Goal: Check status: Check status

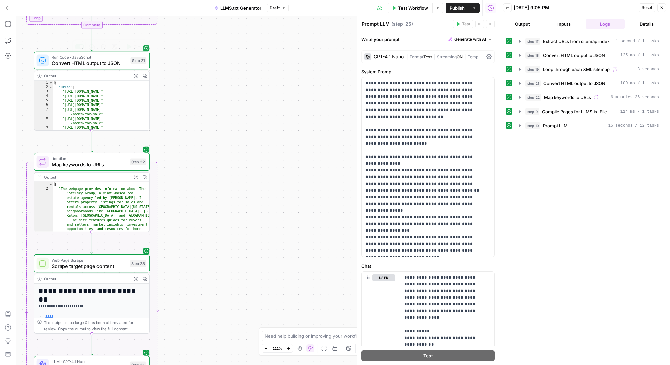
scroll to position [109, 0]
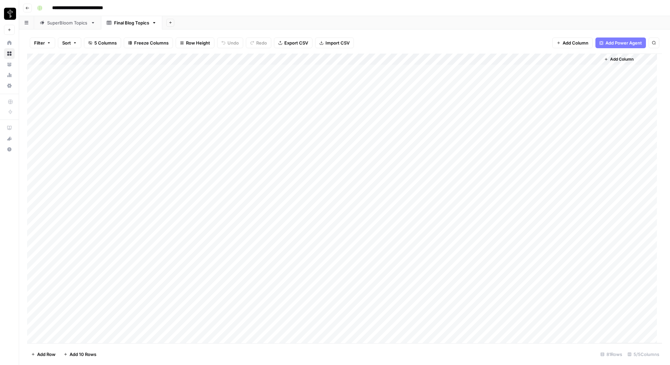
click at [64, 24] on div "SuperBloom Topics" at bounding box center [67, 22] width 41 height 7
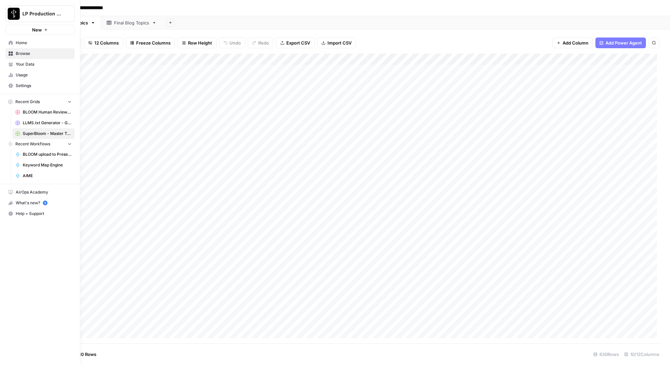
click at [24, 111] on span "BLOOM Human Review (ver2)" at bounding box center [47, 112] width 49 height 6
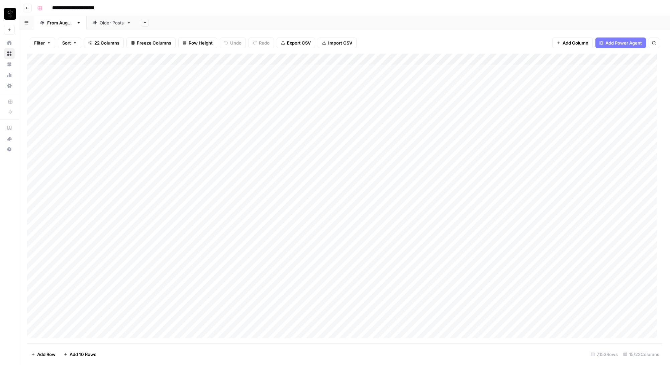
click at [37, 44] on span "Filter" at bounding box center [39, 42] width 11 height 7
click at [82, 76] on input "text" at bounding box center [79, 78] width 73 height 7
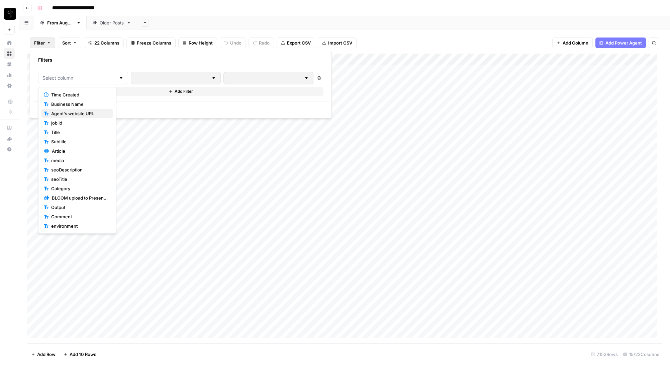
click at [75, 111] on span "Agent's website URL" at bounding box center [79, 113] width 57 height 7
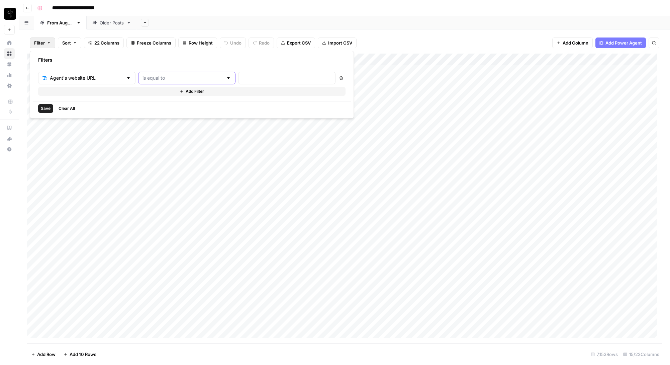
click at [148, 79] on input "text" at bounding box center [183, 78] width 81 height 7
click at [147, 111] on span "contains" at bounding box center [159, 113] width 66 height 7
type input "contains"
click at [243, 75] on input "text" at bounding box center [287, 78] width 89 height 7
paste input "[DOMAIN_NAME]"
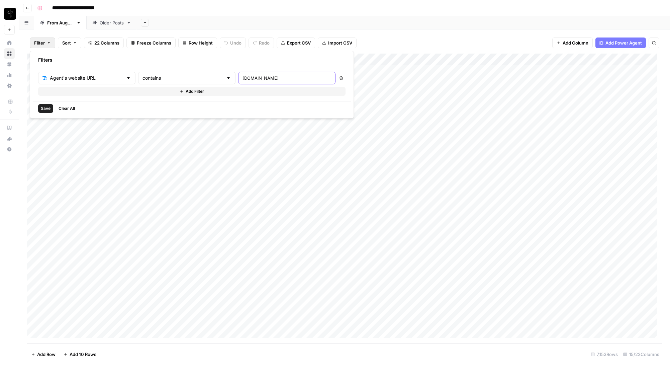
type input "[DOMAIN_NAME]"
click at [39, 107] on button "Save" at bounding box center [45, 108] width 15 height 9
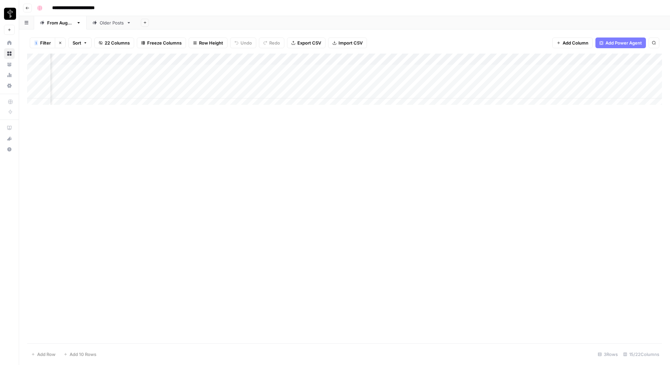
scroll to position [0, 152]
click at [370, 93] on div "Add Column" at bounding box center [344, 82] width 635 height 56
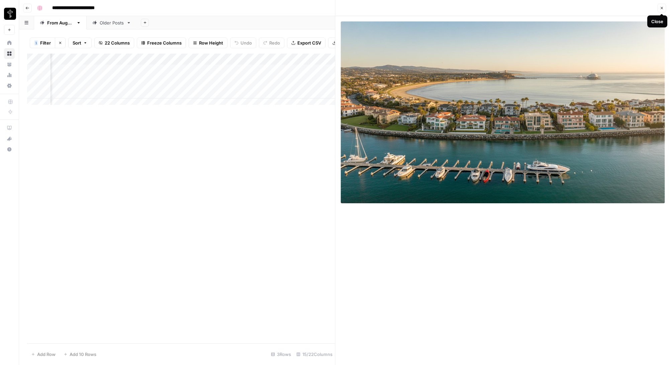
click at [662, 8] on icon "button" at bounding box center [662, 8] width 4 height 4
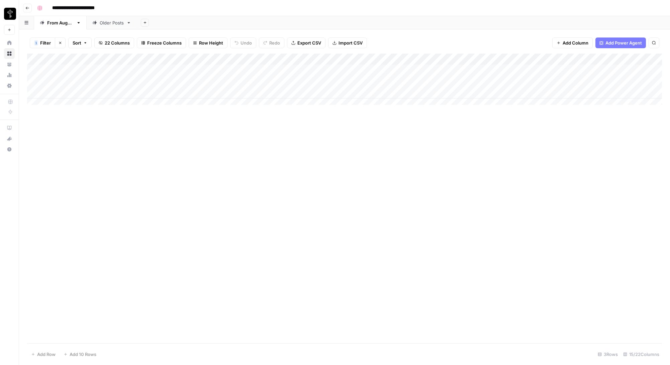
click at [311, 93] on div "Add Column" at bounding box center [344, 82] width 635 height 56
click at [311, 93] on textarea "**********" at bounding box center [292, 93] width 112 height 9
click at [339, 202] on div "Add Column" at bounding box center [344, 199] width 635 height 290
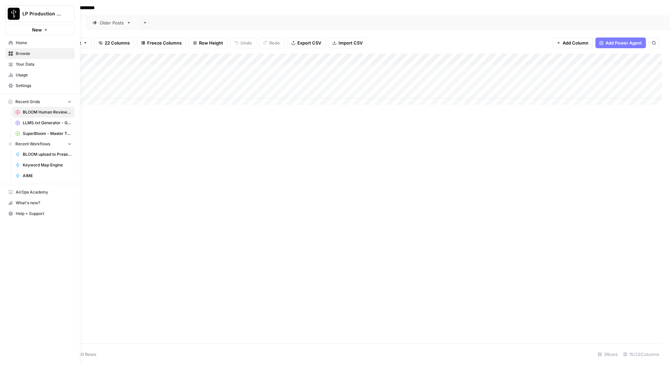
click at [24, 54] on span "Browse" at bounding box center [44, 54] width 56 height 6
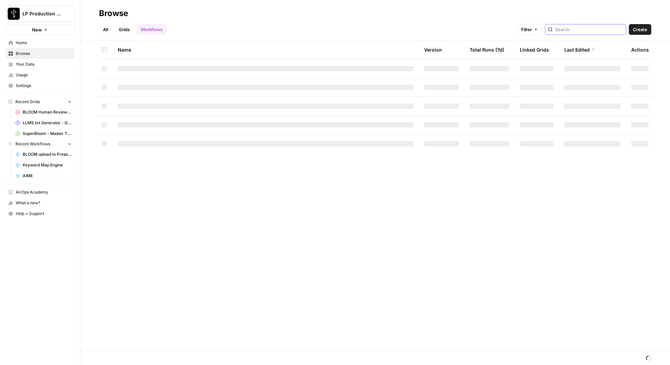
click at [583, 29] on input "search" at bounding box center [590, 29] width 68 height 7
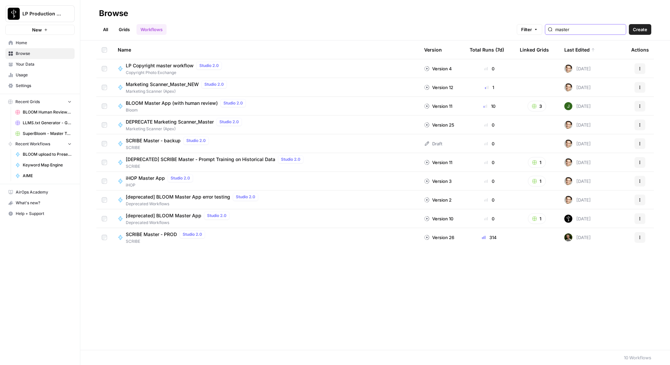
type input "master"
click at [149, 102] on span "BLOOM Master App (with human review)" at bounding box center [172, 103] width 92 height 7
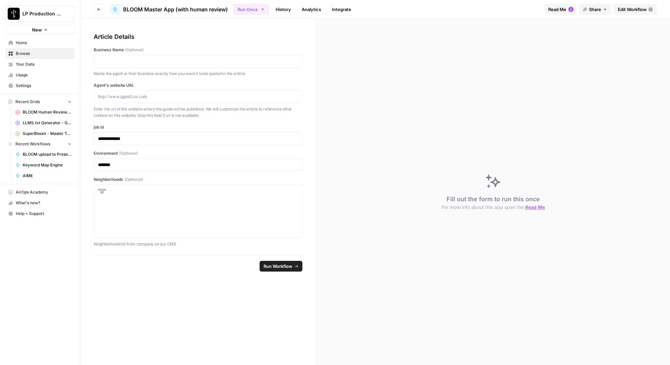
click at [289, 8] on link "History" at bounding box center [283, 9] width 23 height 11
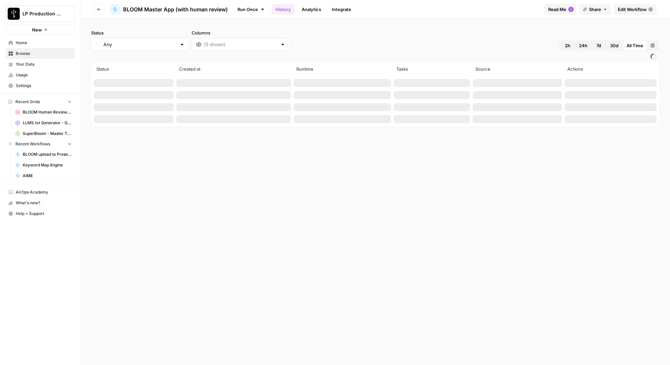
click at [614, 46] on span "30d" at bounding box center [614, 45] width 8 height 7
click at [158, 46] on input "Status" at bounding box center [139, 44] width 73 height 7
click at [114, 118] on span "Success" at bounding box center [134, 117] width 58 height 7
type input "Success"
click at [218, 45] on input "Columns" at bounding box center [240, 44] width 73 height 7
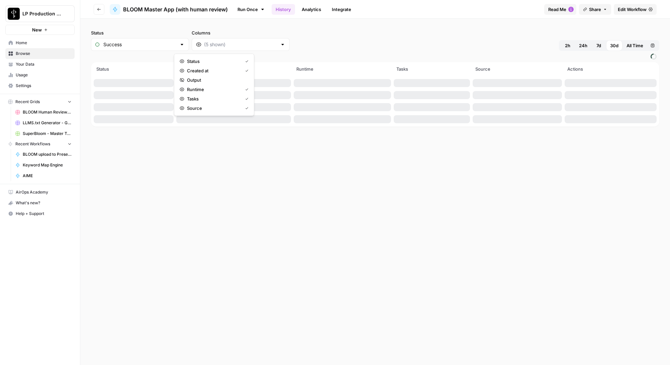
click at [324, 44] on div "Status Success Columns 2h 24h 7d 30d All Time Custom range" at bounding box center [375, 39] width 569 height 21
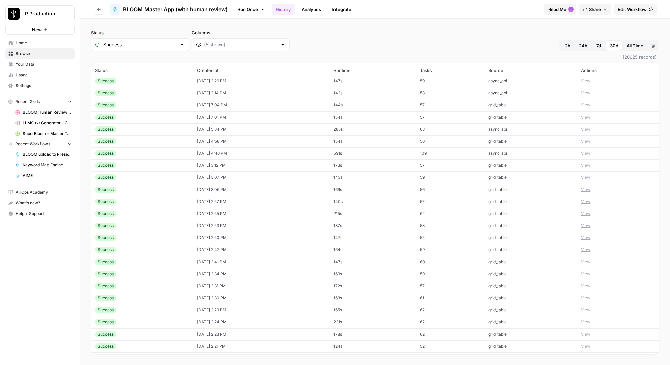
scroll to position [461, 0]
click at [200, 69] on th "Created at" at bounding box center [261, 70] width 137 height 15
click at [654, 47] on icon "button" at bounding box center [653, 46] width 4 height 4
click at [622, 94] on div "7" at bounding box center [624, 95] width 9 height 9
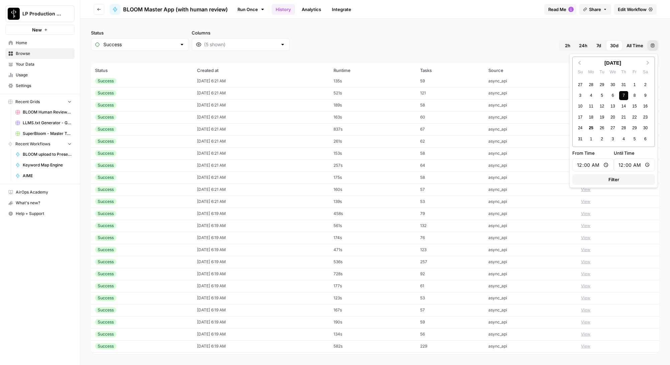
click at [624, 96] on div "7" at bounding box center [624, 95] width 9 height 9
click at [624, 182] on button "Filter" at bounding box center [614, 179] width 83 height 11
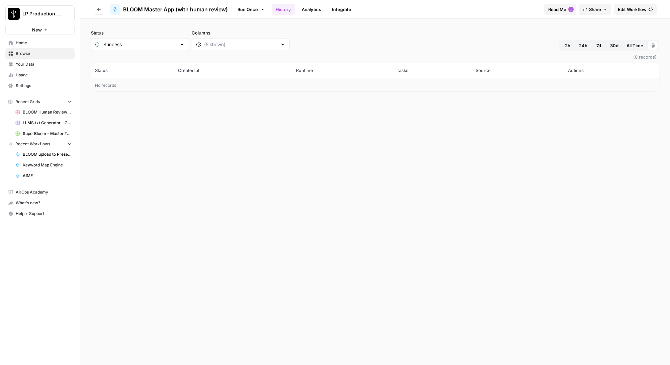
click at [650, 46] on button "Aug 7, 2025 12:00 AM - Aug 7, 2025 12:00 AM" at bounding box center [653, 45] width 11 height 11
click at [624, 96] on div "7" at bounding box center [624, 95] width 9 height 9
click at [629, 179] on button "Filter" at bounding box center [614, 179] width 83 height 11
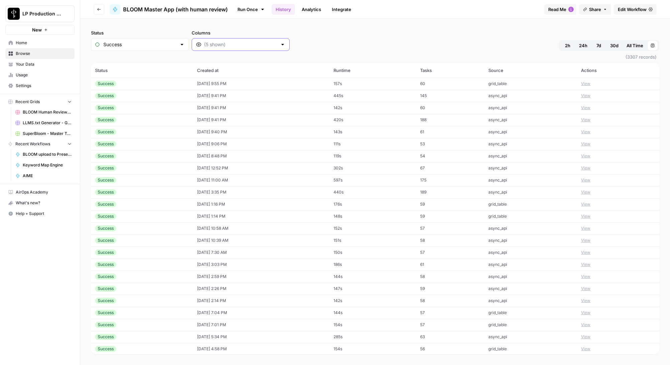
click at [204, 44] on input "Columns" at bounding box center [240, 44] width 73 height 7
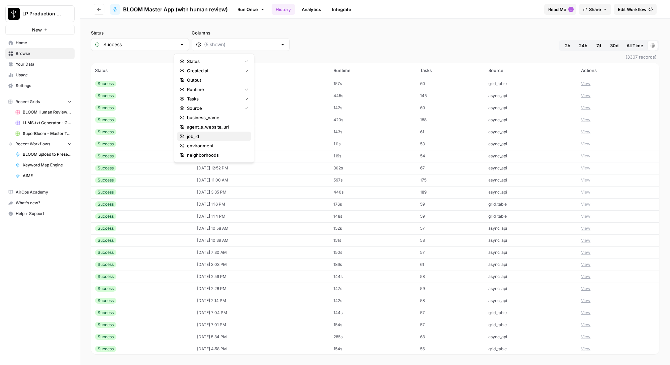
click at [206, 138] on span "job_id" at bounding box center [216, 136] width 59 height 7
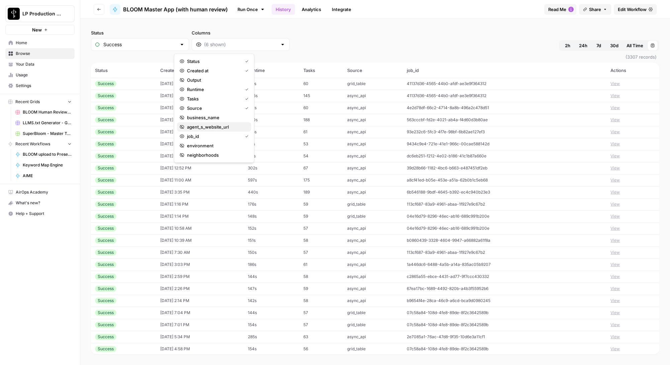
click at [218, 123] on span "agent_s_website_url" at bounding box center [216, 126] width 59 height 7
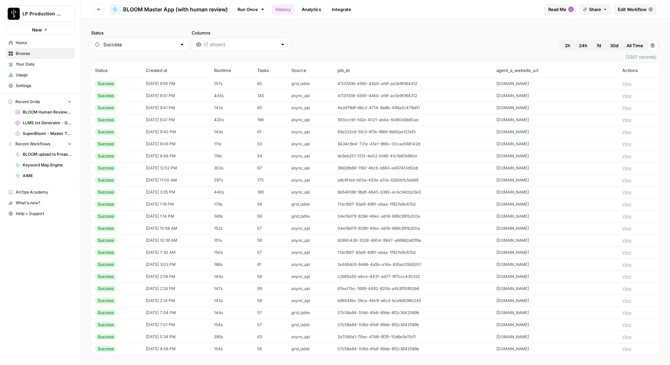
click at [365, 39] on div "Status Success Columns 2h 24h 7d 30d All Time Aug 7, 2025 12:00 AM - Aug 25, 20…" at bounding box center [375, 39] width 569 height 21
click at [428, 40] on div "Status Success Columns 2h 24h 7d 30d All Time Aug 7, 2025 12:00 AM - Aug 25, 20…" at bounding box center [375, 39] width 569 height 21
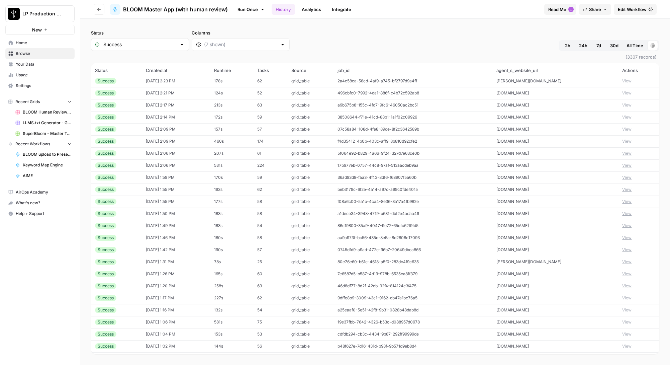
scroll to position [702, 0]
click at [349, 48] on div "Status Success Columns 2h 24h 7d 30d All Time Aug 7, 2025 12:00 AM - Aug 25, 20…" at bounding box center [375, 39] width 569 height 21
click at [344, 43] on div "Status Success Columns 2h 24h 7d 30d All Time Aug 7, 2025 12:00 AM - Aug 25, 20…" at bounding box center [375, 39] width 569 height 21
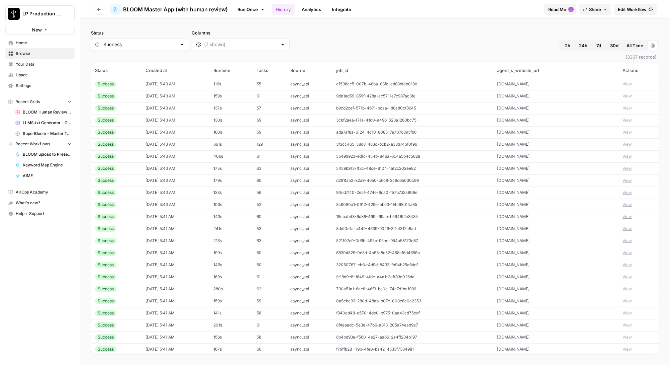
scroll to position [4990, 0]
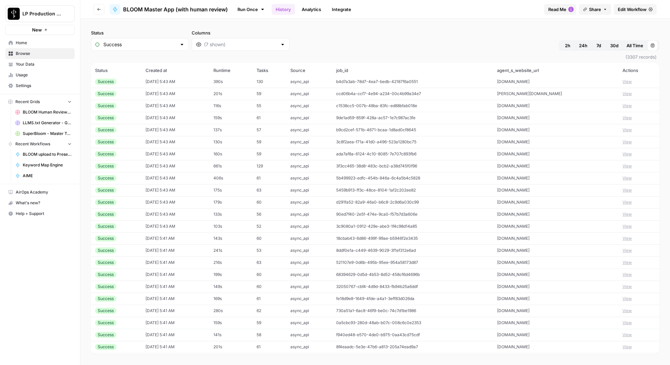
click at [651, 45] on button "Aug 7, 2025 12:00 AM - Aug 25, 2025 12:00 AM" at bounding box center [653, 45] width 11 height 11
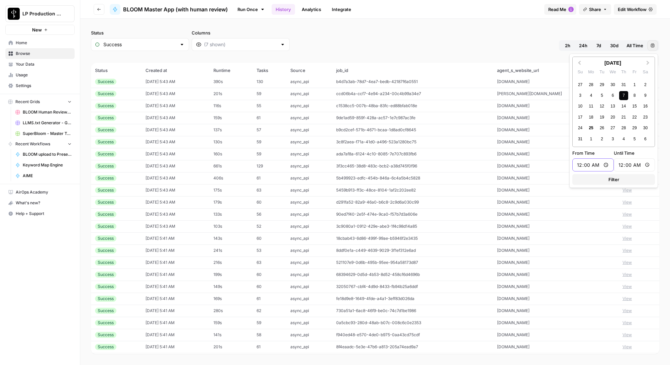
click at [594, 167] on input "00:00" at bounding box center [593, 164] width 33 height 7
click at [606, 166] on input "00:00" at bounding box center [593, 164] width 33 height 7
click at [641, 165] on input "00:00" at bounding box center [635, 164] width 33 height 7
type input "15:40"
click at [650, 165] on input "00:00" at bounding box center [635, 164] width 33 height 7
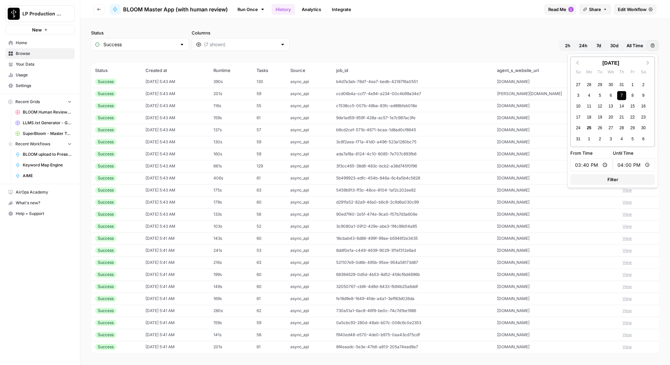
type input "16:00"
click at [639, 155] on label "Until Time" at bounding box center [634, 153] width 43 height 7
click at [639, 161] on input "16:00" at bounding box center [634, 164] width 34 height 7
click at [616, 181] on span "Filter" at bounding box center [613, 179] width 11 height 7
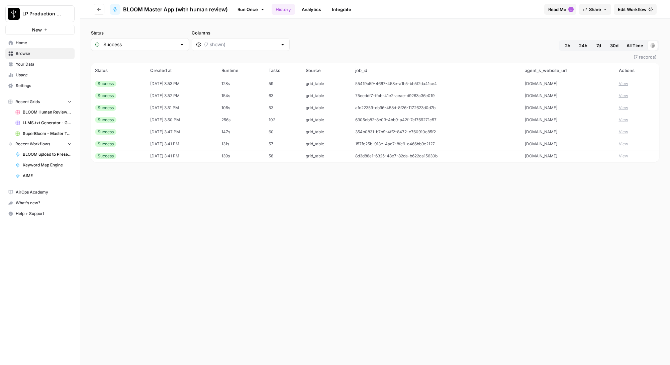
click at [627, 144] on button "View" at bounding box center [623, 144] width 9 height 6
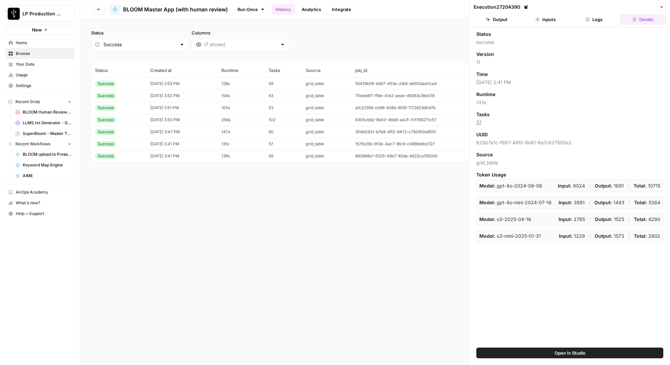
click at [597, 21] on button "Logs" at bounding box center [595, 19] width 46 height 11
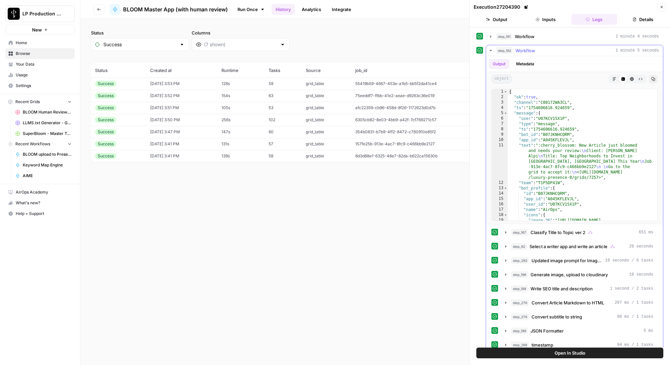
click at [489, 50] on icon "button" at bounding box center [490, 50] width 5 height 5
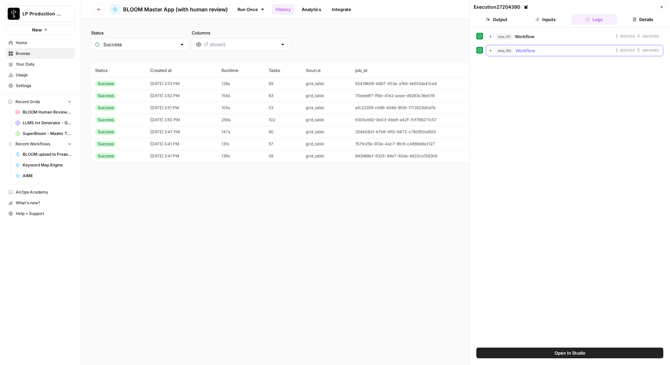
click at [489, 50] on icon "button" at bounding box center [490, 50] width 5 height 5
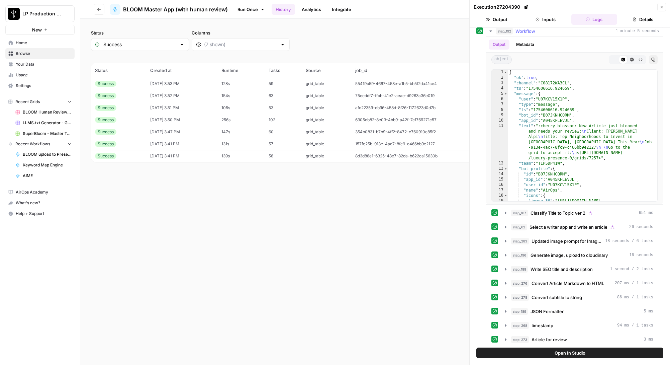
scroll to position [62, 0]
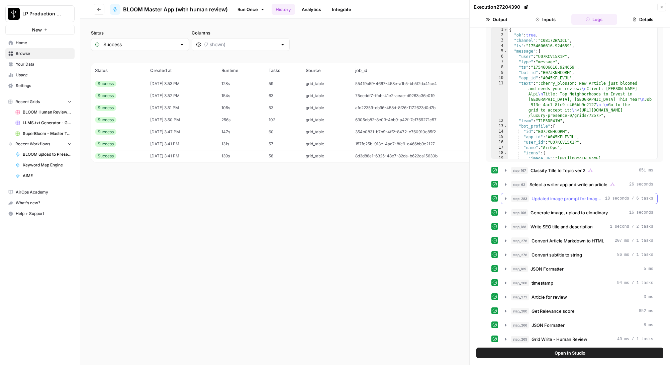
click at [505, 197] on icon "button" at bounding box center [505, 198] width 1 height 2
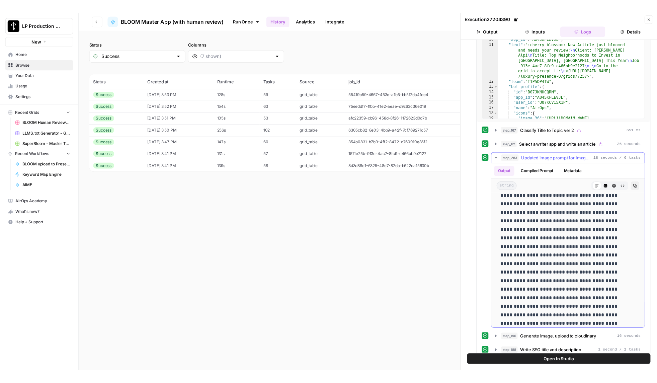
scroll to position [28, 0]
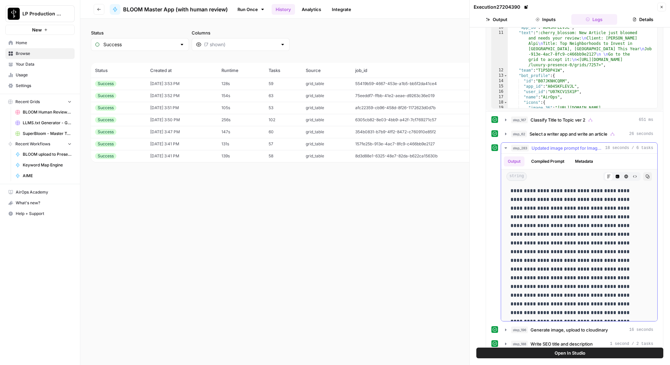
click at [646, 176] on icon "button" at bounding box center [648, 176] width 4 height 4
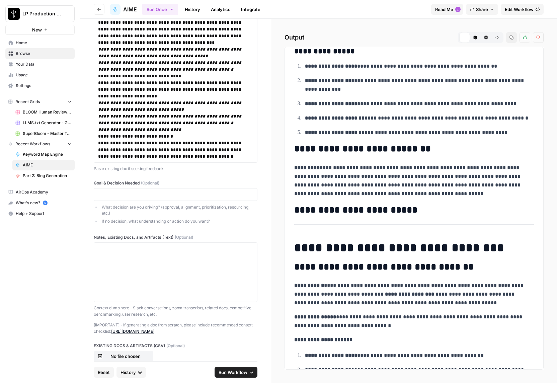
scroll to position [580, 0]
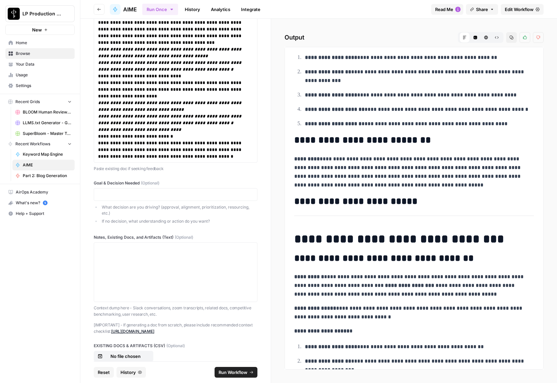
click at [340, 161] on p "**********" at bounding box center [411, 172] width 235 height 35
click at [319, 169] on p "**********" at bounding box center [411, 172] width 235 height 35
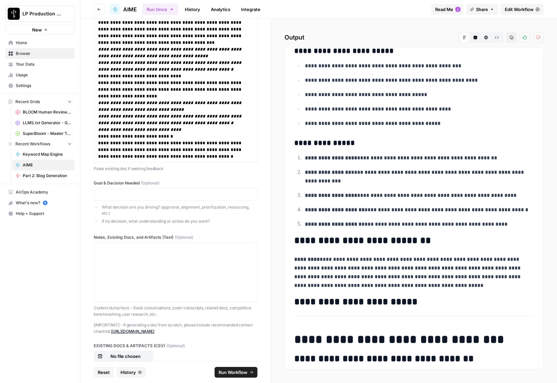
scroll to position [488, 0]
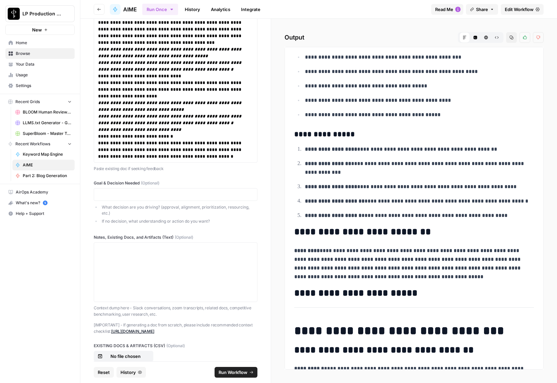
click at [333, 200] on strong "**********" at bounding box center [335, 200] width 60 height 5
click at [353, 186] on p "**********" at bounding box center [417, 186] width 224 height 9
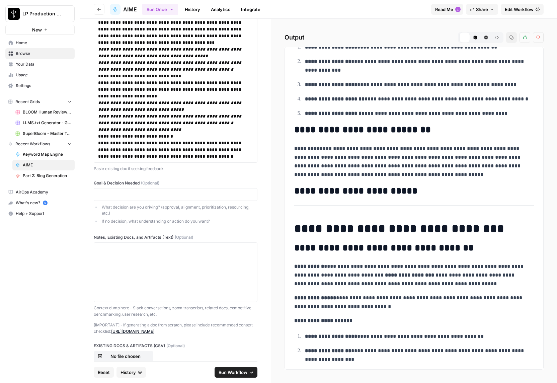
scroll to position [594, 0]
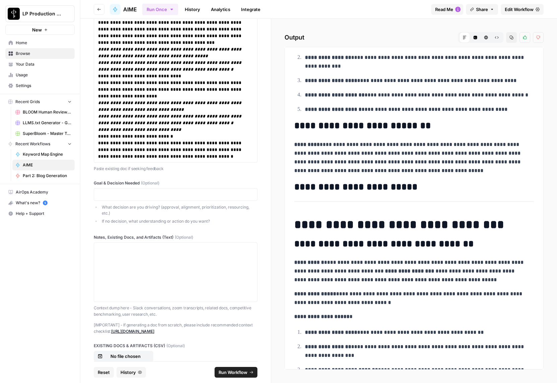
click at [345, 159] on p "**********" at bounding box center [411, 157] width 235 height 35
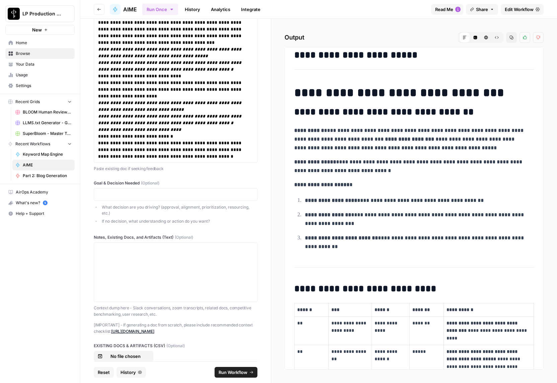
scroll to position [895, 0]
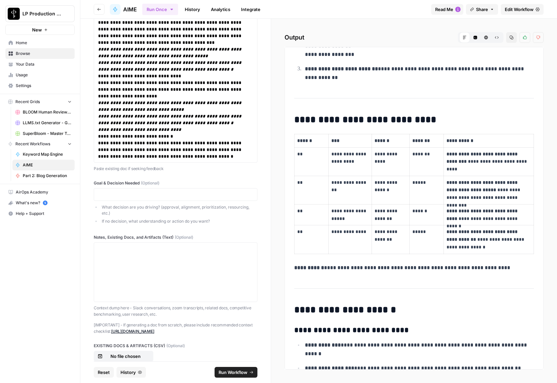
click at [342, 155] on p "**********" at bounding box center [349, 157] width 37 height 15
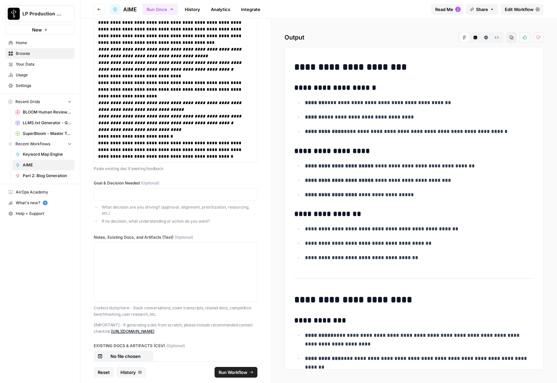
scroll to position [1310, 0]
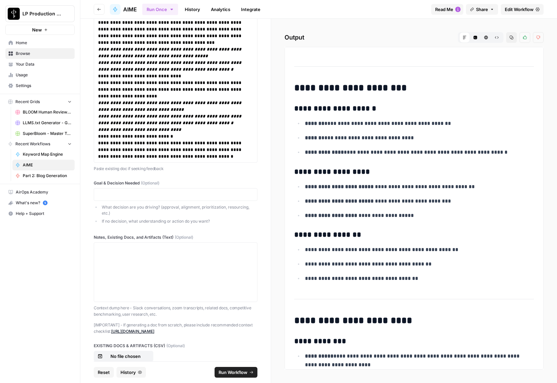
click at [350, 197] on p "**********" at bounding box center [417, 201] width 224 height 9
click at [350, 205] on p "**********" at bounding box center [417, 201] width 224 height 9
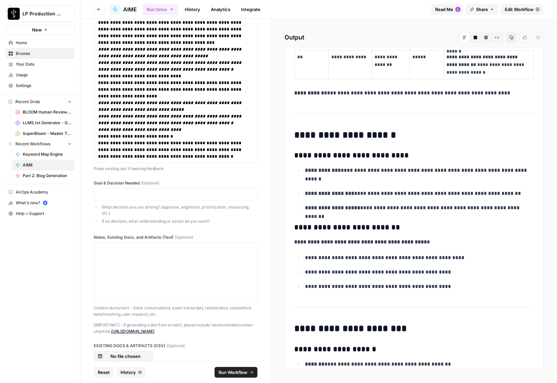
scroll to position [1065, 0]
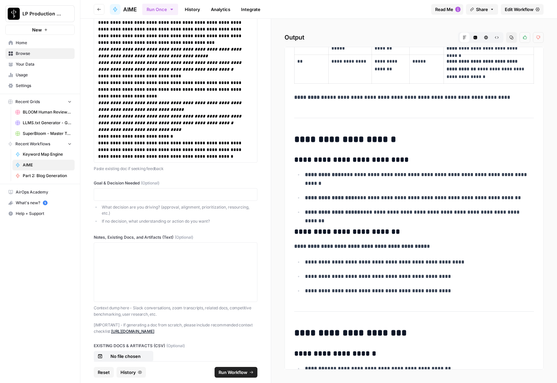
click at [307, 263] on p "**********" at bounding box center [417, 262] width 224 height 9
click at [316, 293] on p "**********" at bounding box center [417, 290] width 224 height 9
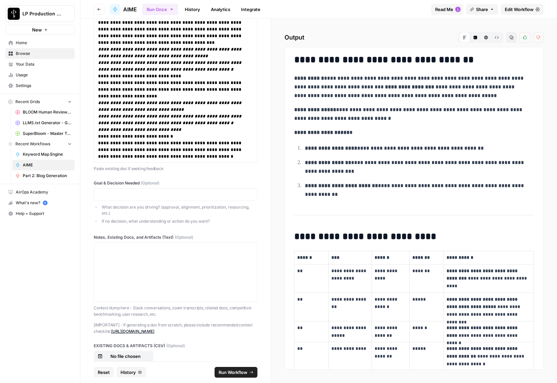
scroll to position [744, 0]
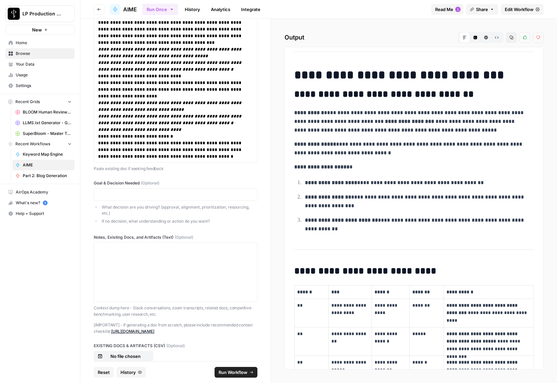
click at [319, 187] on p "**********" at bounding box center [417, 182] width 224 height 9
click at [322, 120] on p "**********" at bounding box center [411, 121] width 235 height 26
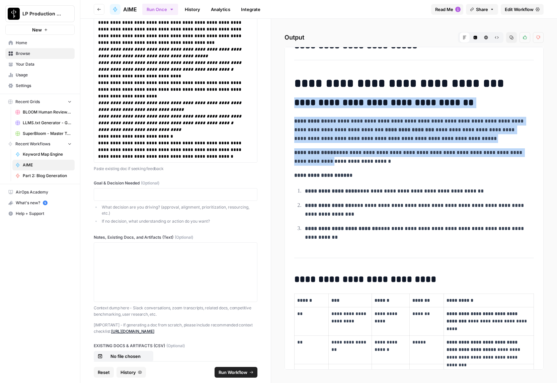
drag, startPoint x: 295, startPoint y: 102, endPoint x: 323, endPoint y: 166, distance: 69.7
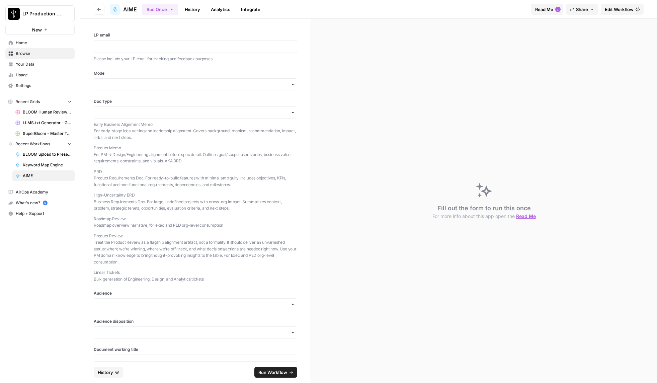
click at [194, 10] on link "History" at bounding box center [192, 9] width 23 height 11
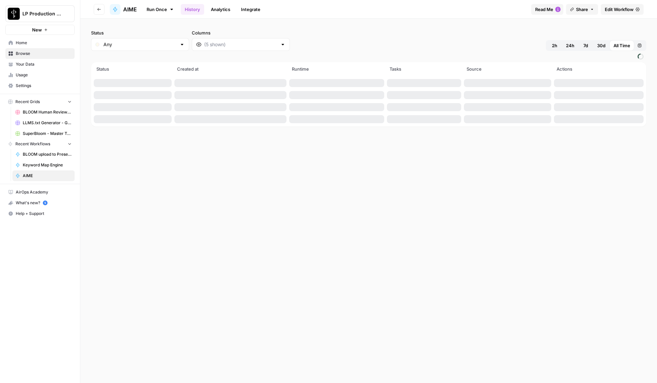
click at [166, 10] on link "Run Once" at bounding box center [160, 9] width 36 height 11
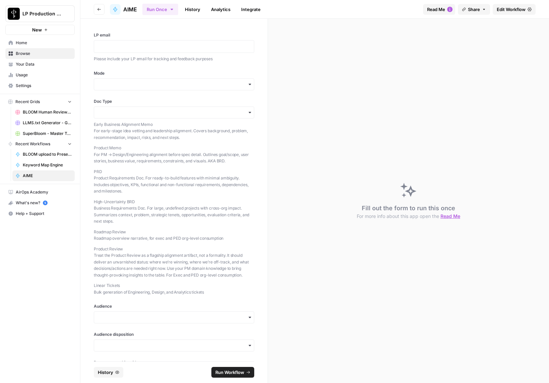
click at [311, 5] on div "Run Once History Analytics Integrate" at bounding box center [279, 9] width 275 height 13
